Goal: Task Accomplishment & Management: Use online tool/utility

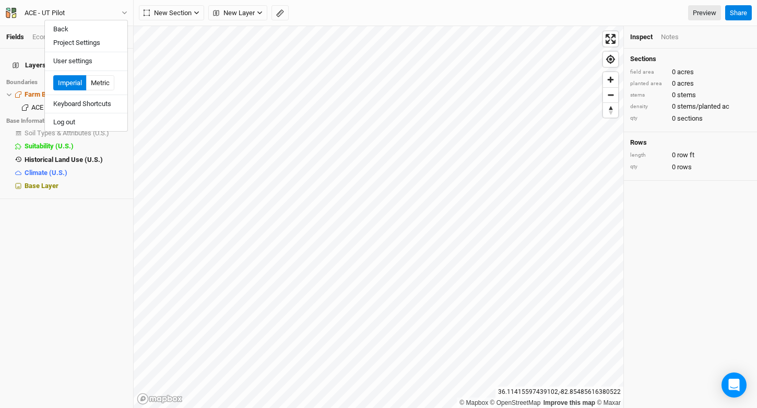
click at [109, 20] on div "Back Project Settings User settings Imperial Metric Keyboard Shortcuts Log out" at bounding box center [86, 76] width 84 height 112
click at [101, 32] on button "Back" at bounding box center [86, 29] width 83 height 14
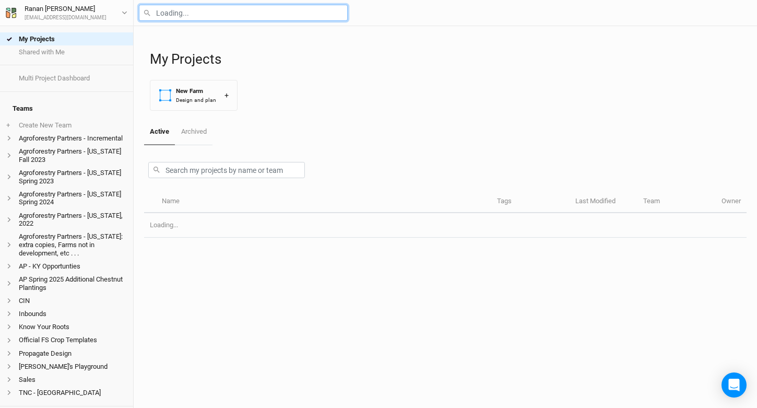
click at [201, 13] on input "text" at bounding box center [243, 13] width 209 height 16
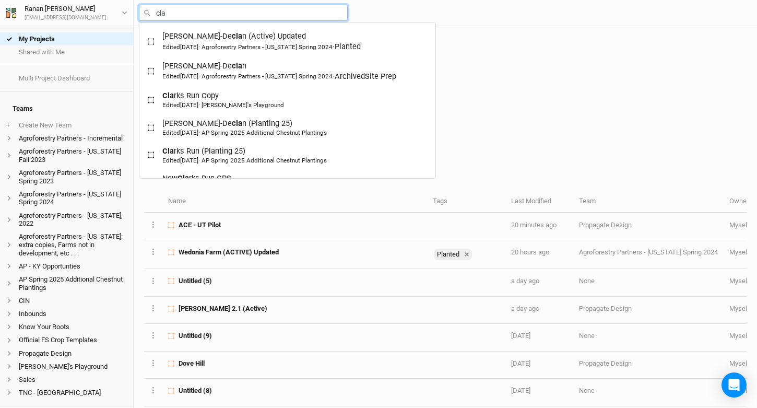
type input "clar"
type input "clarks Run Copy"
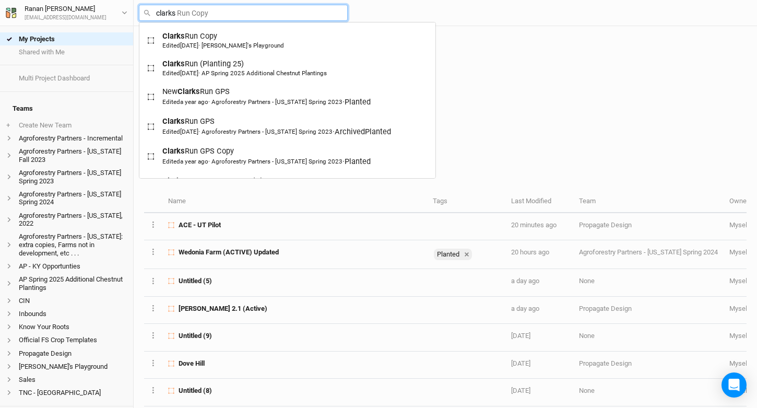
click at [198, 14] on input "clarks" at bounding box center [243, 13] width 209 height 16
type input "com"
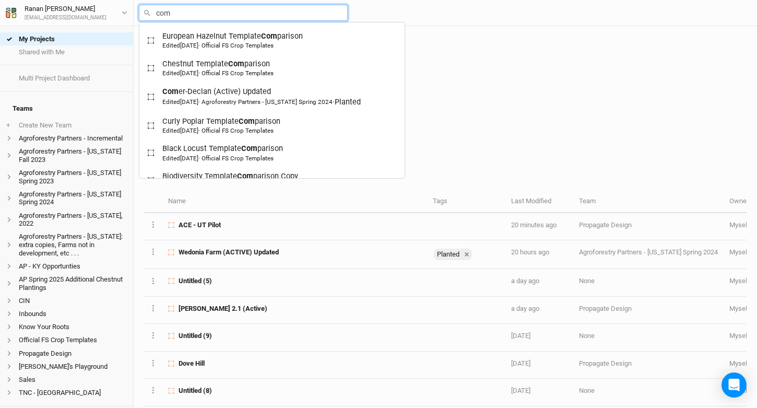
type input "come"
type input "[PERSON_NAME]-Declan (Active) Updated"
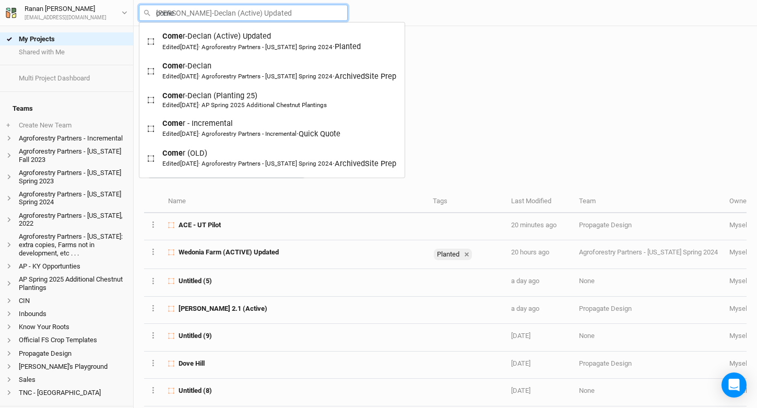
type input "[PERSON_NAME]"
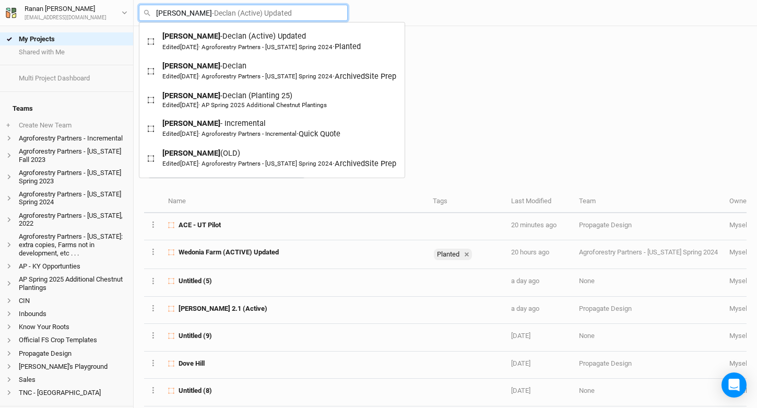
click at [215, 39] on div "[PERSON_NAME] -[PERSON_NAME] (Active) Updated Edited [DATE] · Agroforestry Part…" at bounding box center [261, 41] width 198 height 21
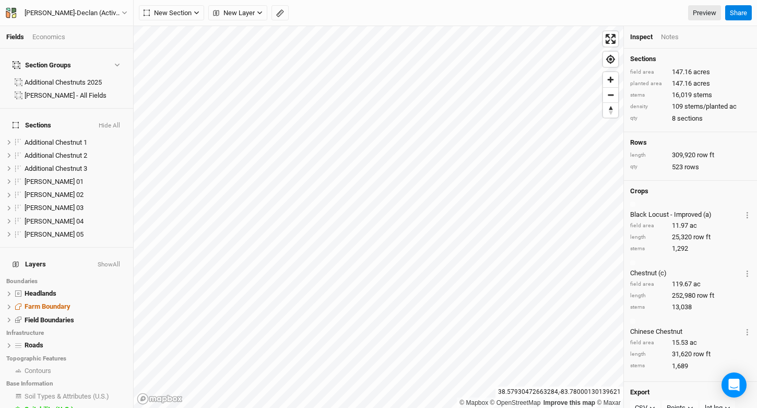
click at [108, 122] on button "Hide All" at bounding box center [109, 125] width 22 height 7
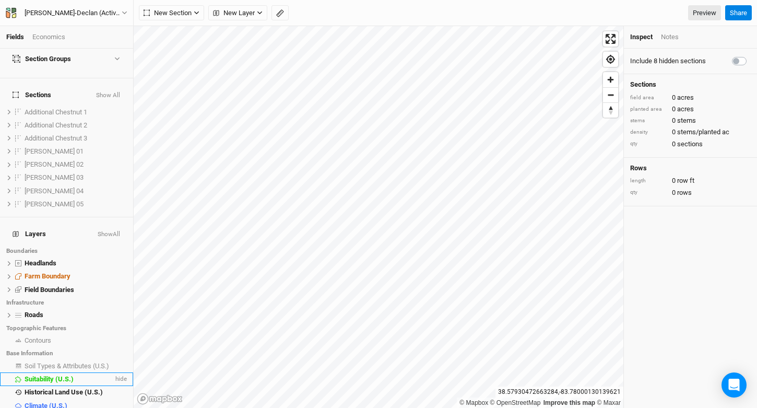
scroll to position [36, 0]
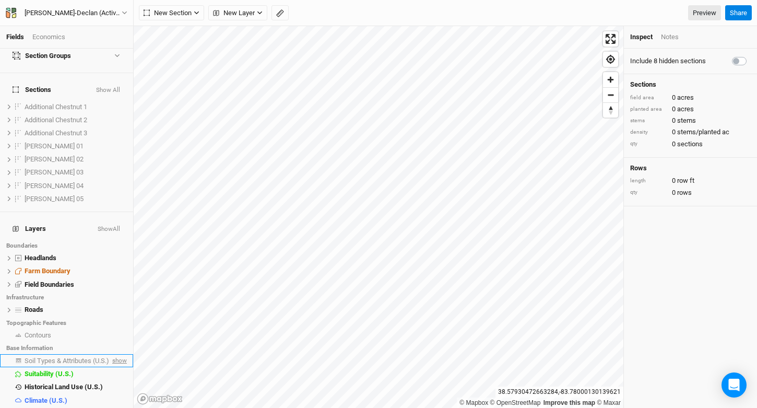
click at [110, 354] on span "show" at bounding box center [118, 360] width 17 height 13
click at [83, 357] on span "Soil Types & Attributes (U.S.)" at bounding box center [69, 361] width 88 height 8
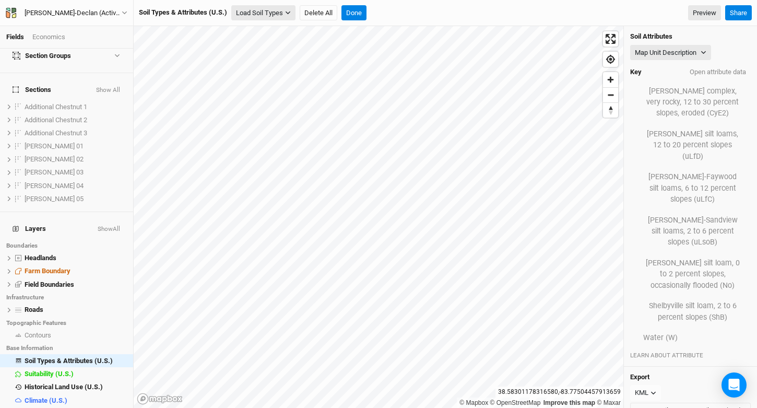
click at [267, 16] on button "Load Soil Types" at bounding box center [263, 13] width 64 height 16
click at [276, 32] on button "Load for Farm Boundary" at bounding box center [275, 31] width 87 height 14
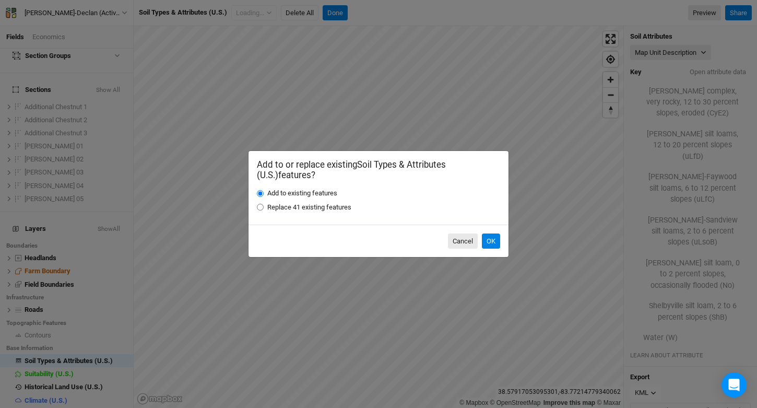
click at [314, 208] on label "Replace 41 existing features" at bounding box center [309, 207] width 84 height 9
click at [264, 208] on input "Replace 41 existing features" at bounding box center [260, 207] width 7 height 7
radio input "true"
click at [492, 242] on button "OK" at bounding box center [491, 241] width 18 height 16
radio input "true"
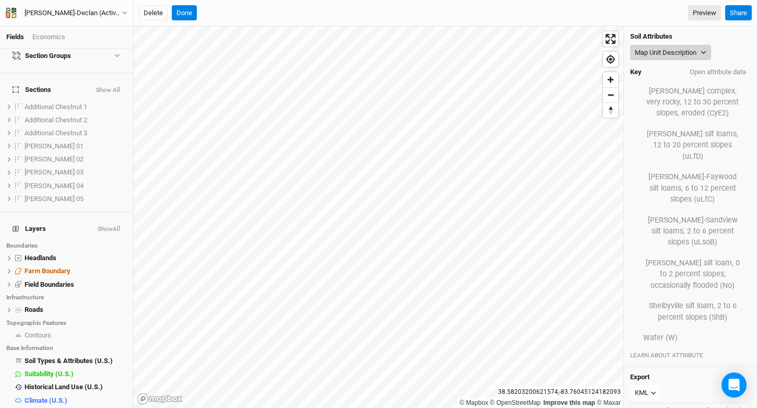
click at [696, 45] on button "Map Unit Description" at bounding box center [670, 53] width 81 height 16
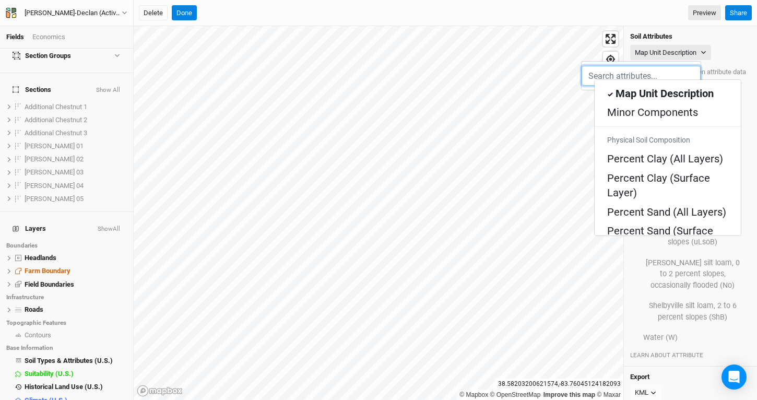
click at [678, 310] on div "Soil Health: Surface Texture" at bounding box center [667, 325] width 121 height 30
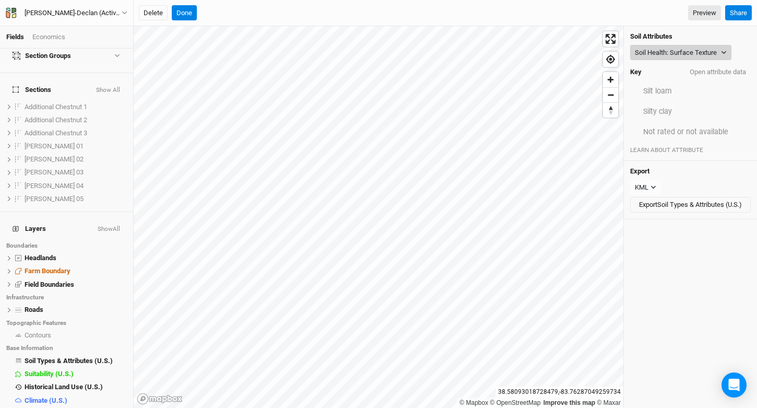
click at [677, 53] on button "Soil Health: Surface Texture" at bounding box center [680, 53] width 101 height 16
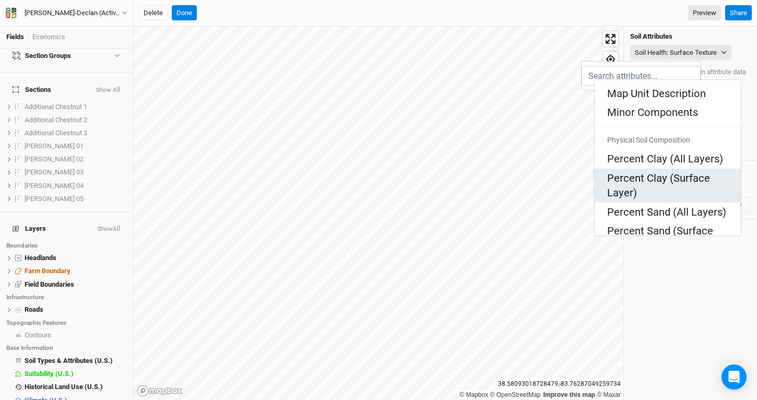
click at [681, 169] on link "Percent Clay (Surface Layer)" at bounding box center [668, 186] width 146 height 34
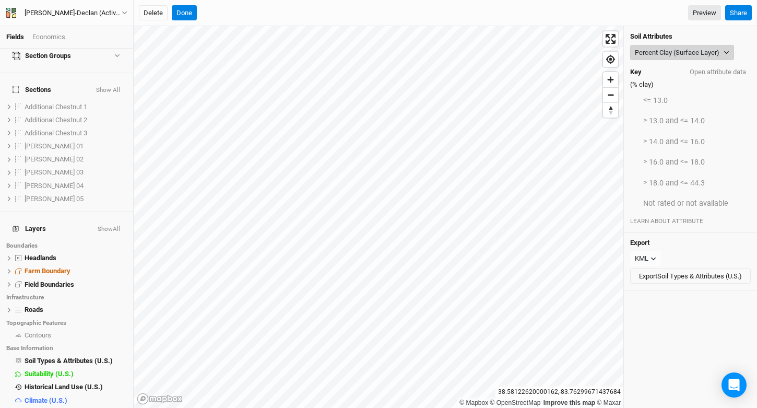
click at [693, 49] on button "Percent Clay (Surface Layer)" at bounding box center [682, 53] width 104 height 16
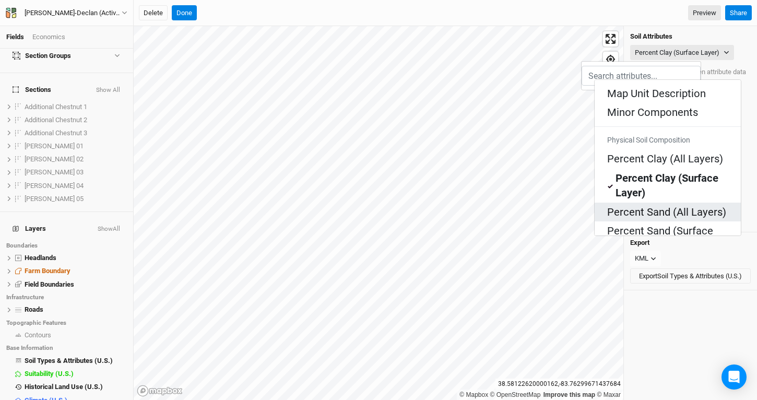
click at [658, 205] on Layers\) "Percent Sand (All Layers)" at bounding box center [666, 212] width 119 height 15
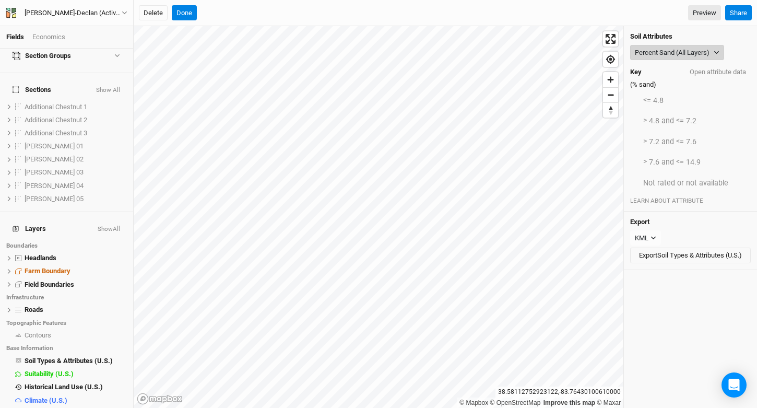
click at [700, 50] on button "Percent Sand (All Layers)" at bounding box center [677, 53] width 94 height 16
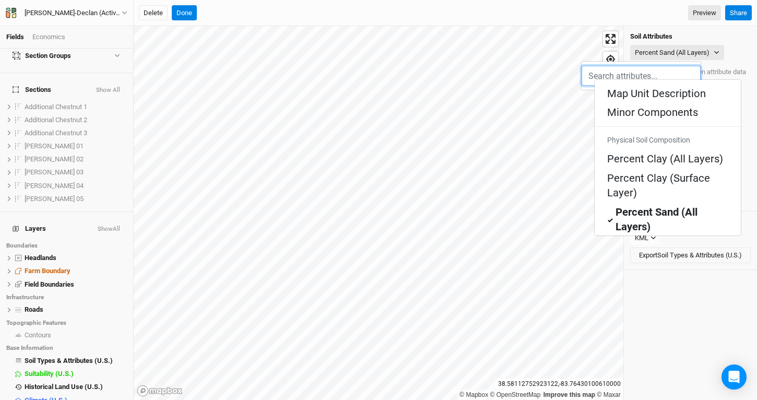
click at [681, 291] on div "Percent Silt (Surface Layer)" at bounding box center [667, 306] width 121 height 30
